Goal: Feedback & Contribution: Contribute content

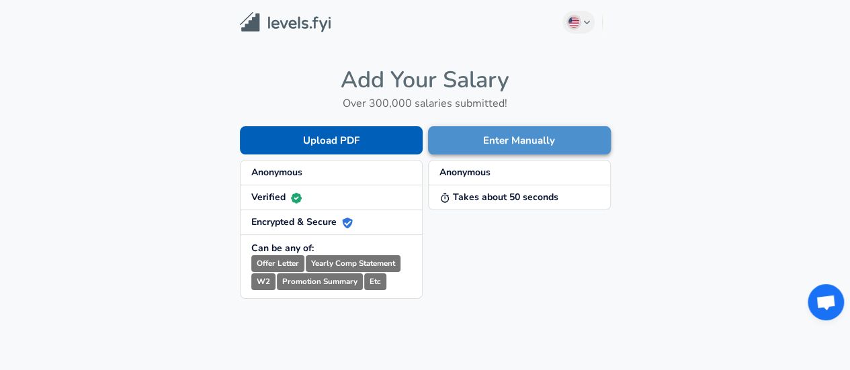
click at [457, 139] on button "Enter Manually" at bounding box center [519, 140] width 183 height 28
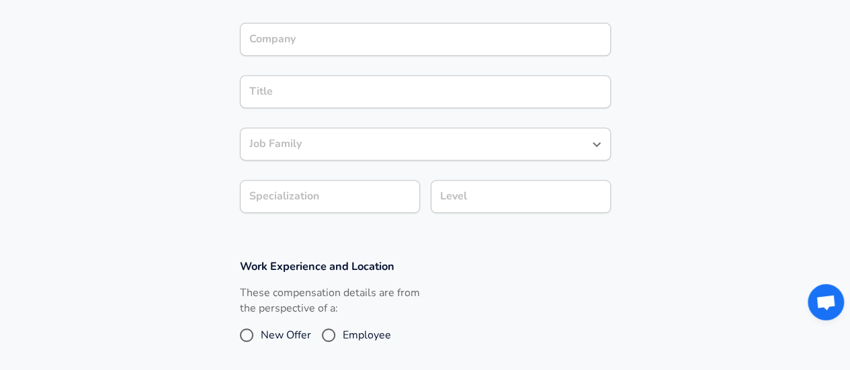
click at [408, 144] on input "Job Family" at bounding box center [415, 144] width 339 height 21
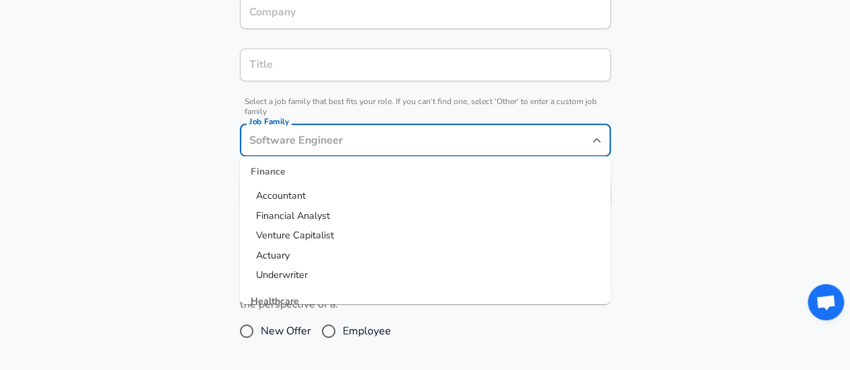
scroll to position [1142, 0]
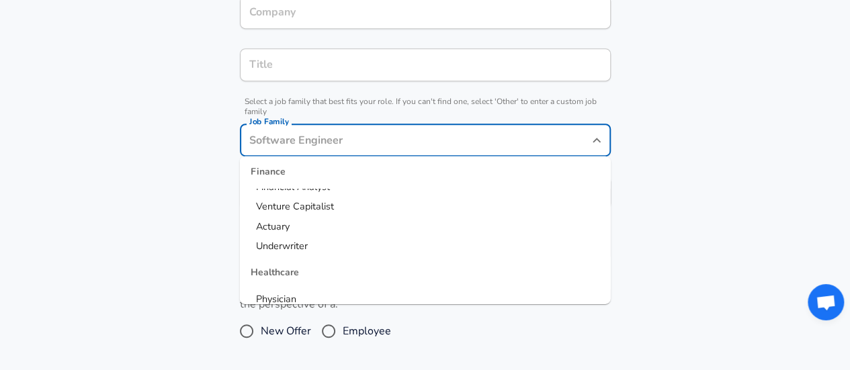
click at [307, 228] on li "Actuary" at bounding box center [425, 227] width 371 height 20
type input "Actuary"
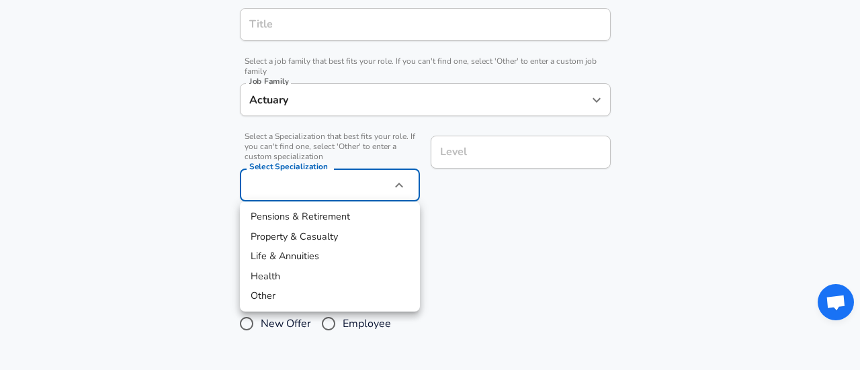
click at [307, 263] on li "Life & Annuities" at bounding box center [330, 257] width 180 height 20
type input "Life & Annuities"
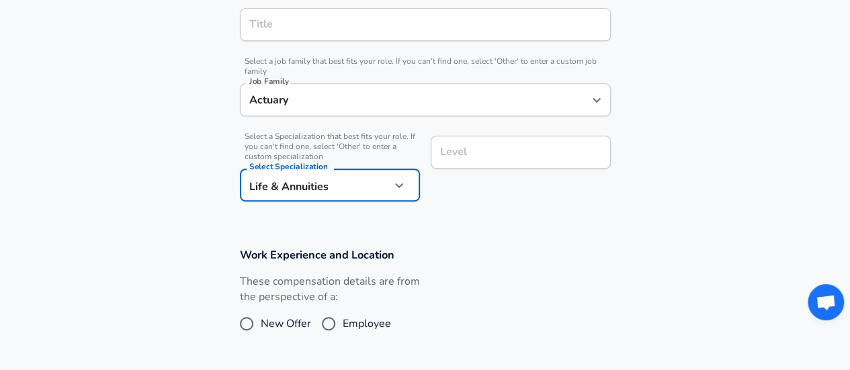
click at [456, 146] on div "Level" at bounding box center [521, 152] width 180 height 33
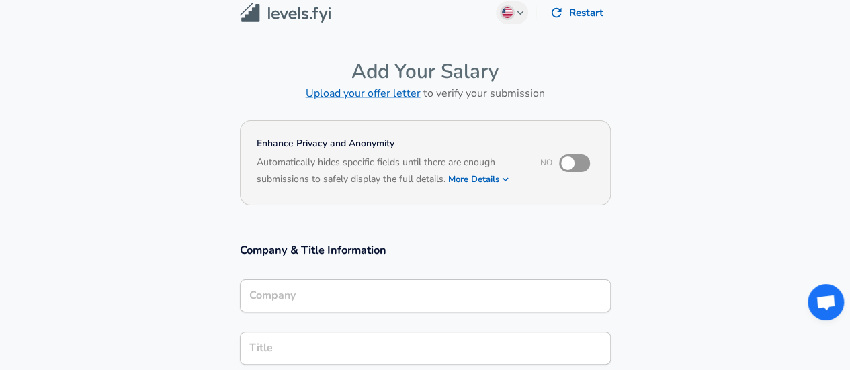
scroll to position [0, 0]
